Goal: Task Accomplishment & Management: Manage account settings

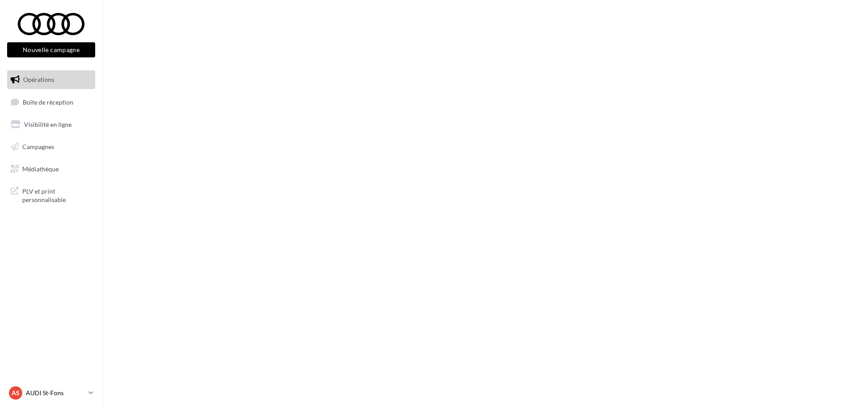
click at [88, 392] on link "AS AUDI St-Fons audi-lyon-gru" at bounding box center [51, 392] width 88 height 17
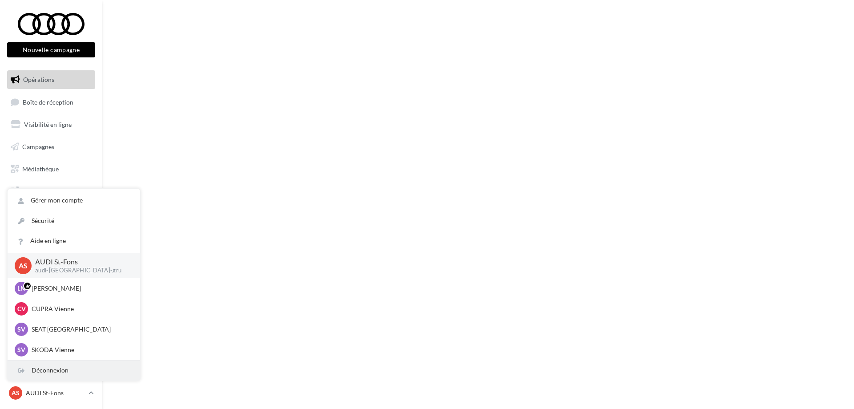
click at [52, 365] on div "Déconnexion" at bounding box center [74, 370] width 132 height 20
